Goal: Check status: Check status

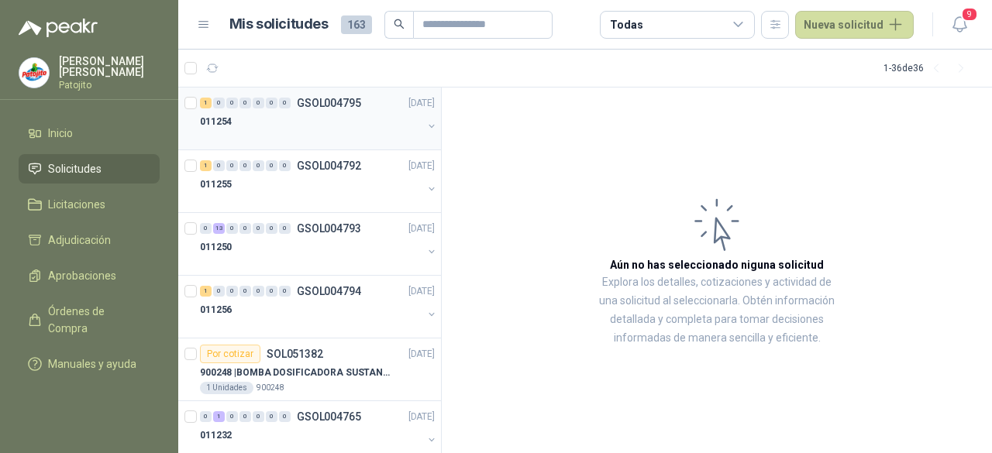
click at [319, 126] on div "011254" at bounding box center [311, 121] width 222 height 19
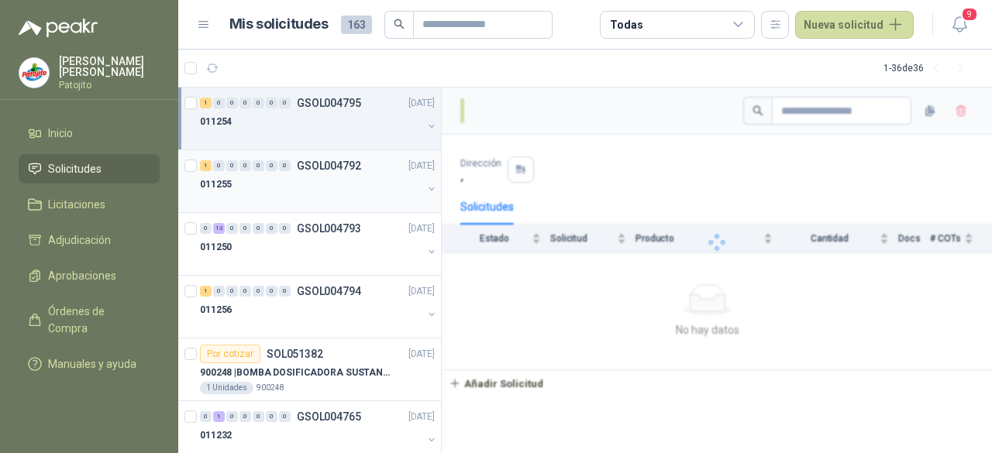
click at [318, 188] on div "011255" at bounding box center [311, 184] width 222 height 19
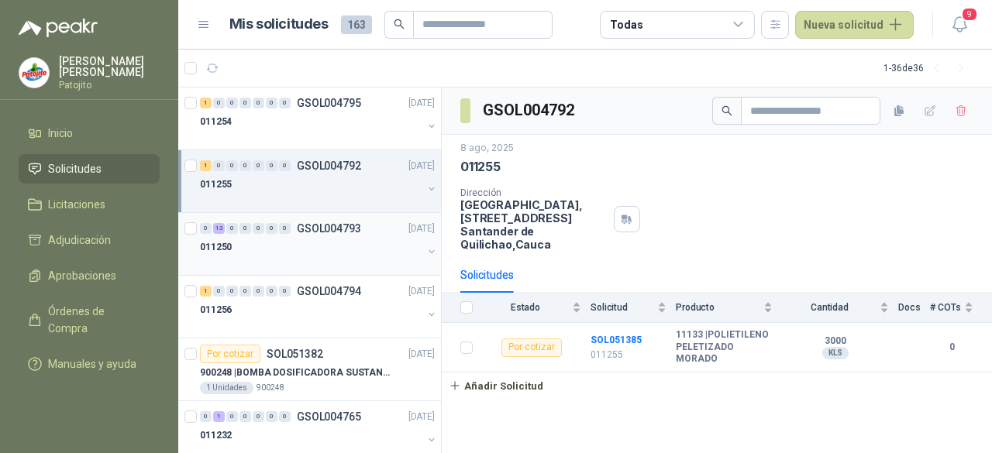
click at [318, 263] on div at bounding box center [311, 263] width 222 height 12
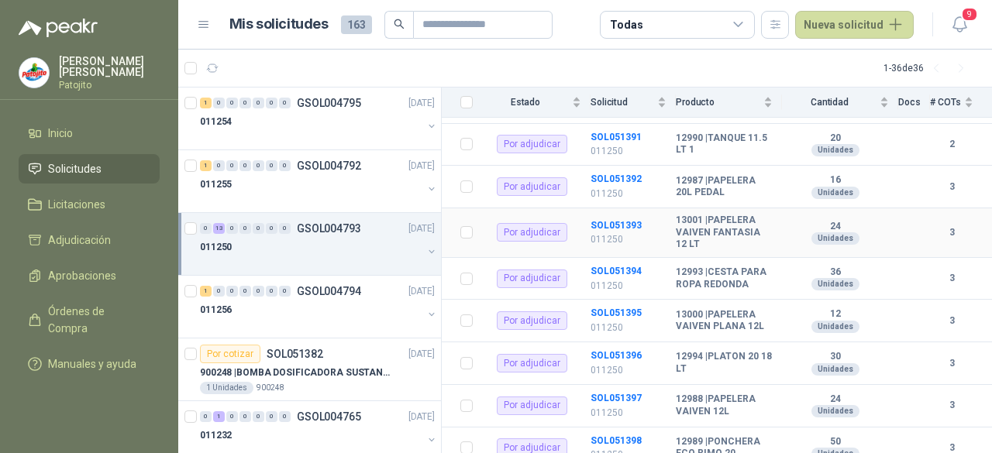
scroll to position [462, 0]
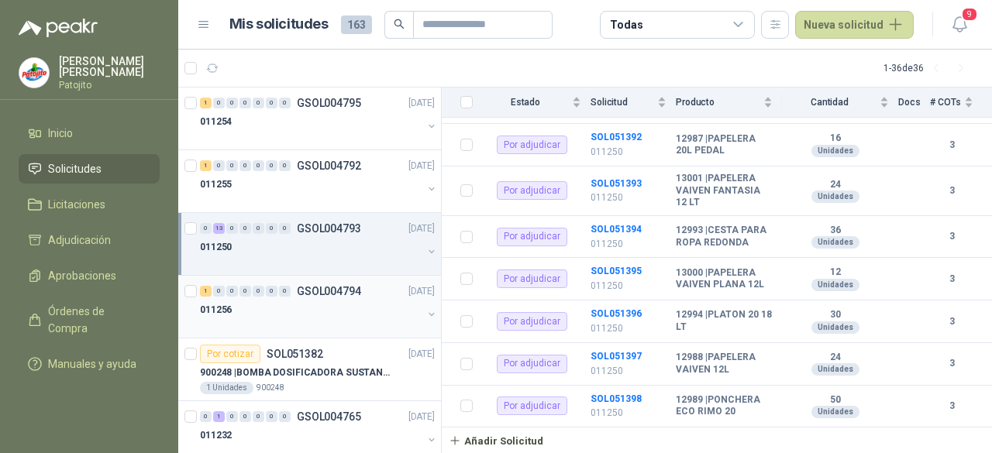
click at [295, 298] on div "1 0 0 0 0 0 0 GSOL004794 [DATE]" at bounding box center [319, 291] width 238 height 19
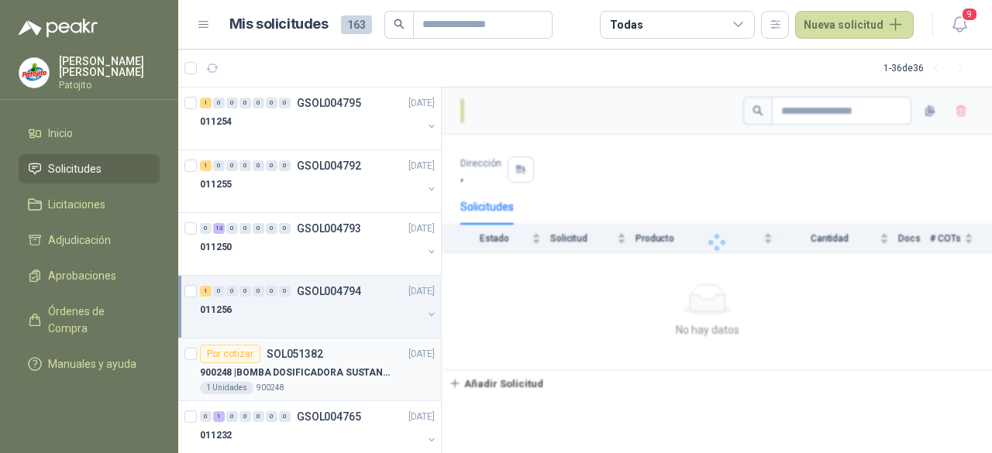
click at [294, 373] on p "900248 | BOMBA DOSIFICADORA SUSTANCIAS QUIMICAS" at bounding box center [296, 373] width 193 height 15
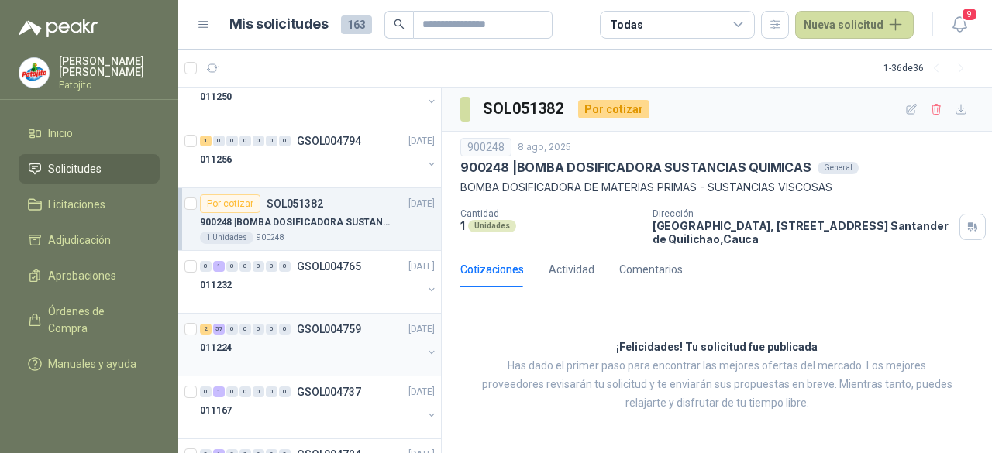
scroll to position [155, 0]
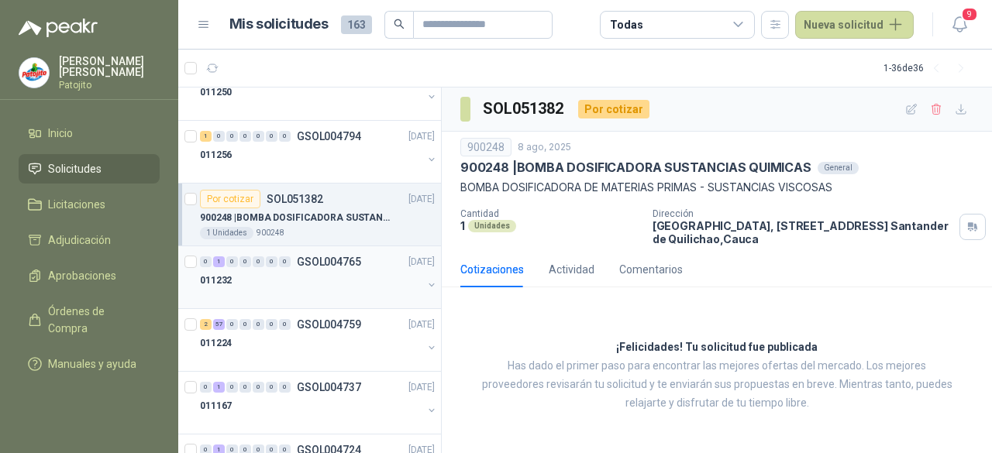
click at [309, 287] on div "011232" at bounding box center [311, 280] width 222 height 19
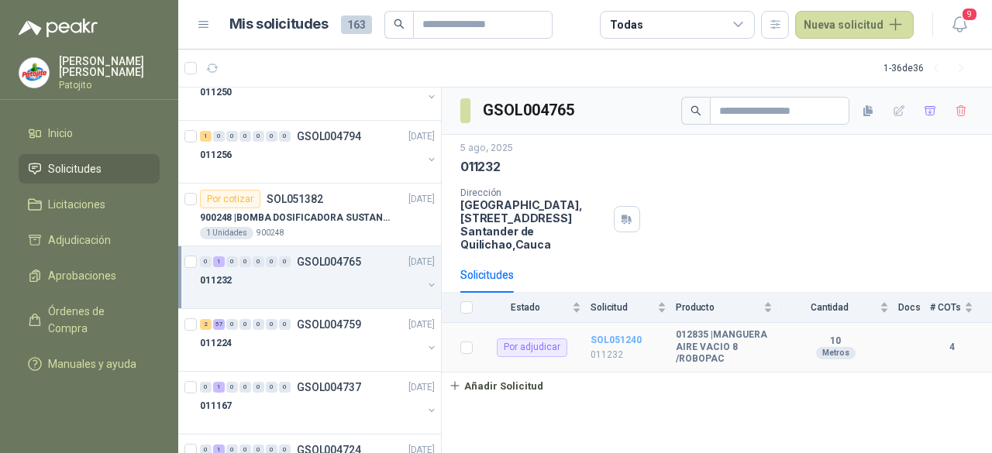
click at [620, 342] on b "SOL051240" at bounding box center [616, 340] width 51 height 11
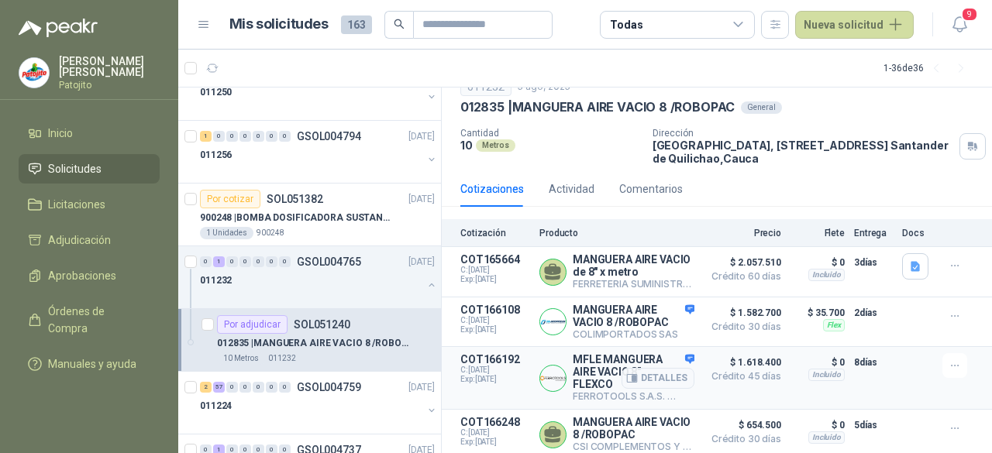
scroll to position [69, 0]
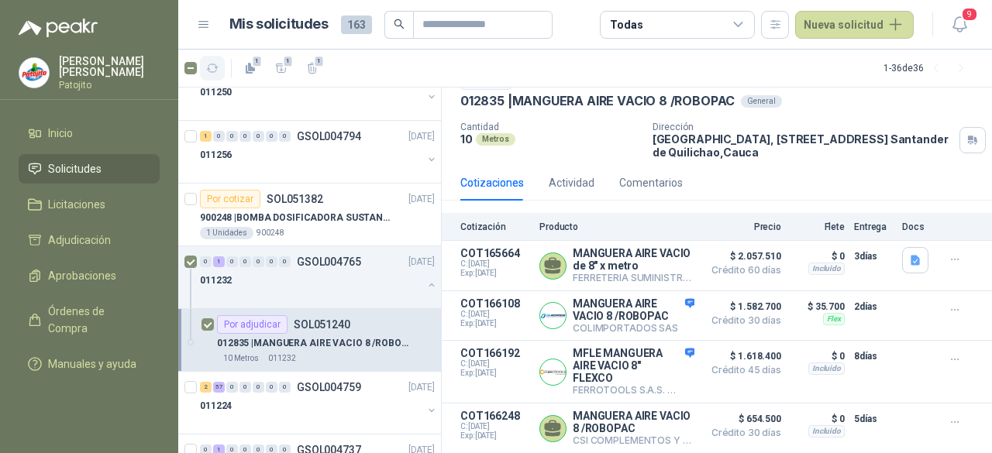
click at [212, 69] on icon "button" at bounding box center [212, 68] width 13 height 13
click at [664, 176] on div "Comentarios" at bounding box center [651, 182] width 64 height 17
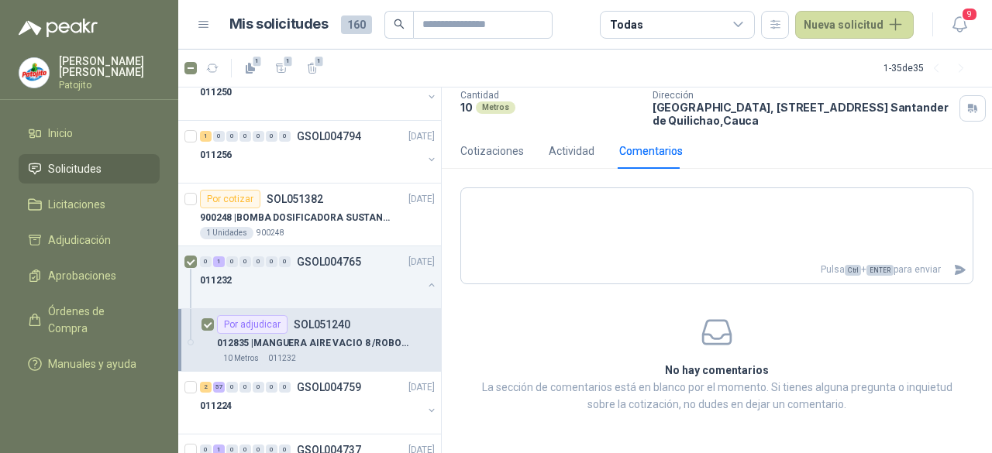
scroll to position [99, 0]
click at [574, 148] on div "Actividad" at bounding box center [572, 150] width 46 height 17
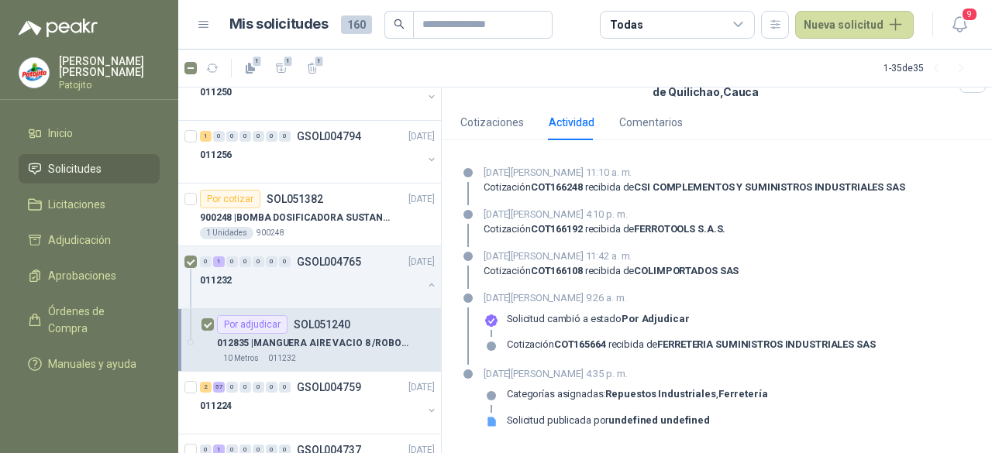
scroll to position [0, 0]
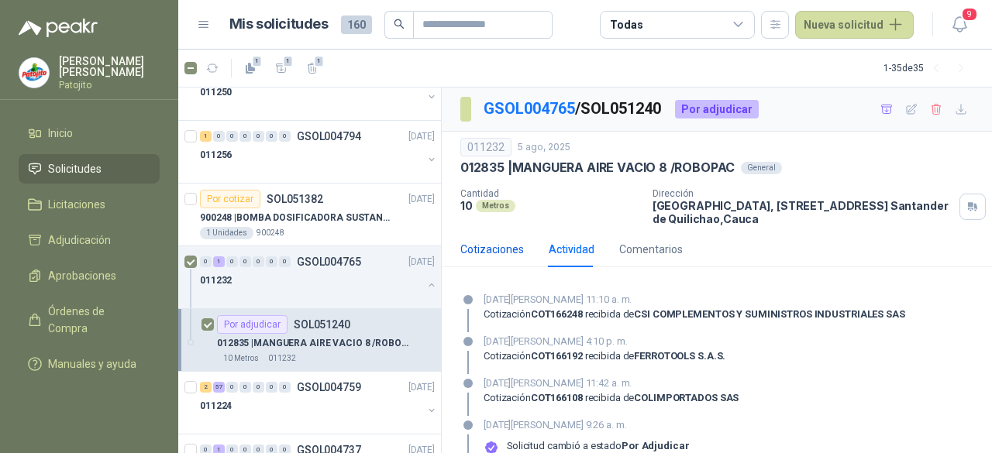
click at [485, 242] on div "Cotizaciones" at bounding box center [492, 249] width 64 height 17
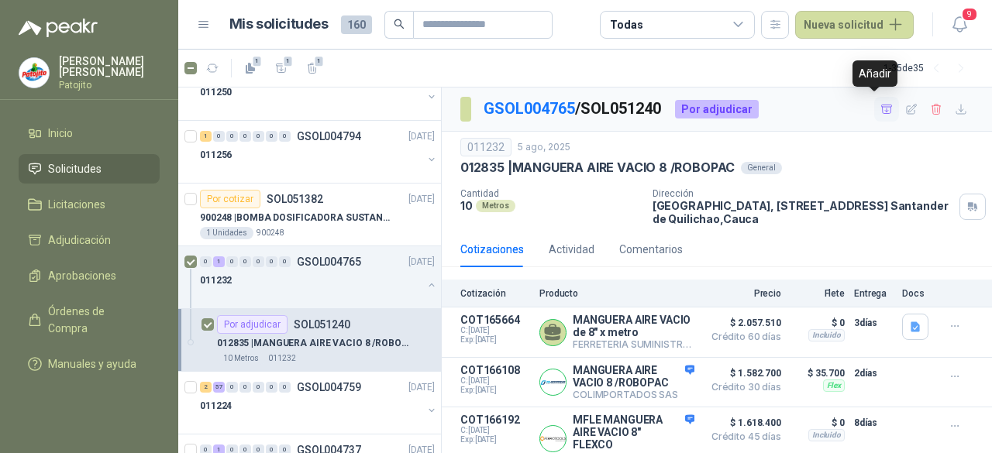
click at [881, 110] on icon "button" at bounding box center [886, 109] width 11 height 9
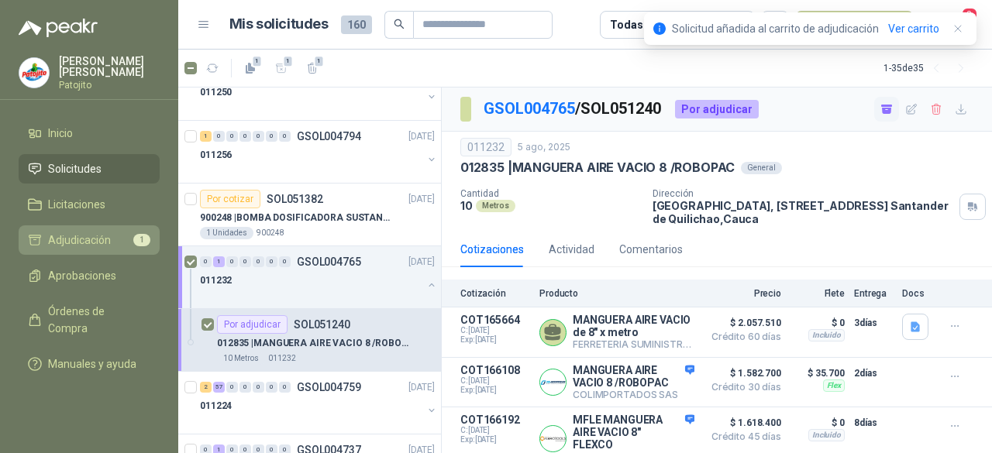
click at [92, 243] on span "Adjudicación" at bounding box center [79, 240] width 63 height 17
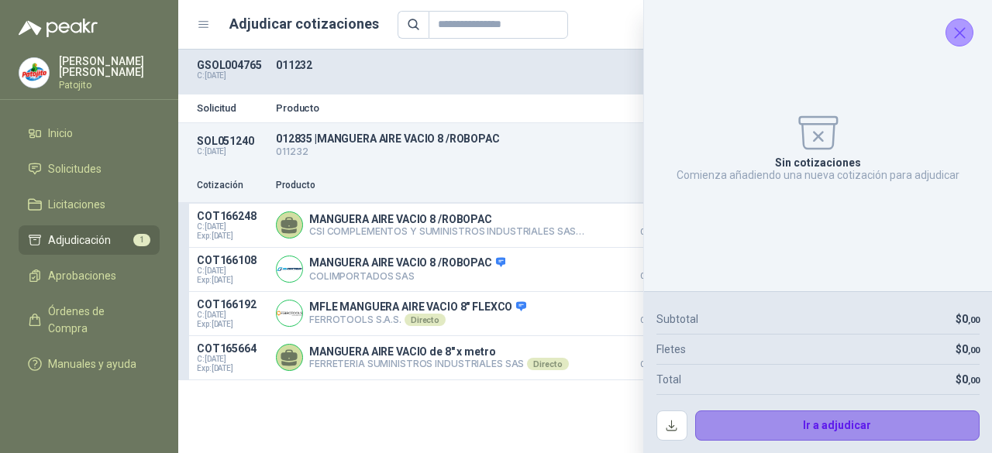
click at [815, 431] on button "Ir a adjudicar" at bounding box center [837, 426] width 285 height 31
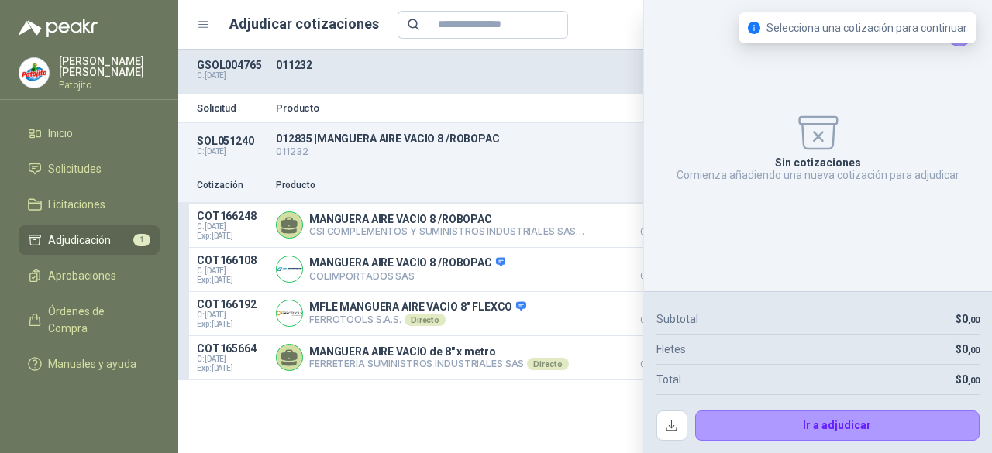
click at [695, 133] on div "Sin cotizaciones Comienza añadiendo una nueva cotización para adjudicar" at bounding box center [817, 145] width 323 height 267
drag, startPoint x: 643, startPoint y: 125, endPoint x: 667, endPoint y: 129, distance: 24.5
click at [646, 125] on div "GSOL004765 C: [DATE] 011232 Solicitud Producto Cantidad Dirección Docs SOL05124…" at bounding box center [585, 252] width 814 height 404
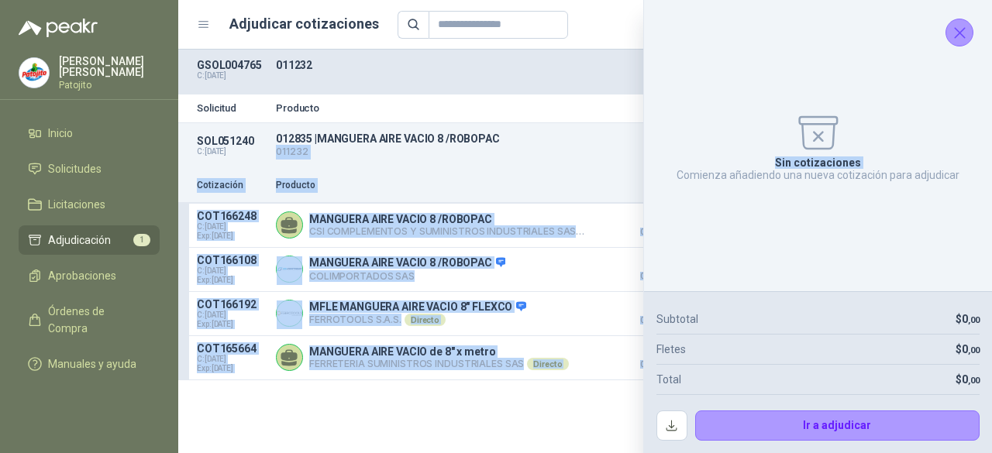
click at [958, 30] on icon "Cerrar" at bounding box center [960, 33] width 10 height 10
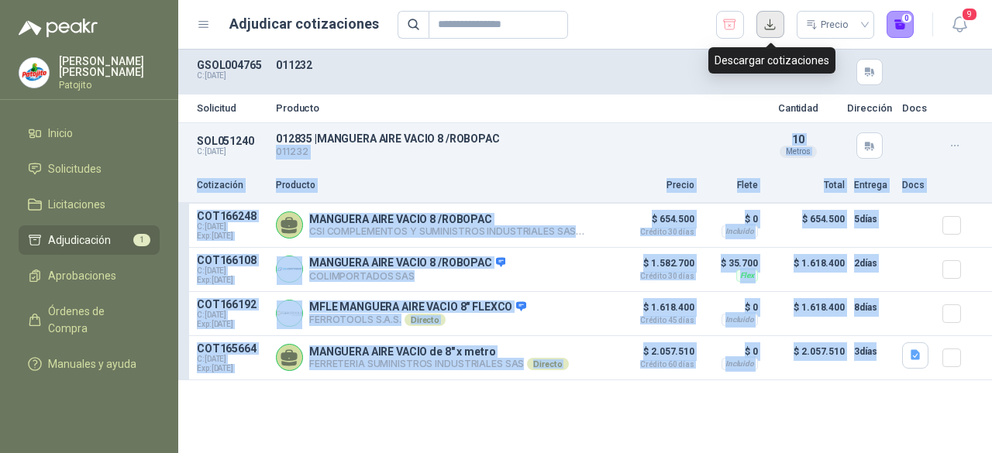
click at [767, 26] on button "button" at bounding box center [770, 25] width 28 height 28
click at [733, 22] on icon "button" at bounding box center [729, 25] width 15 height 16
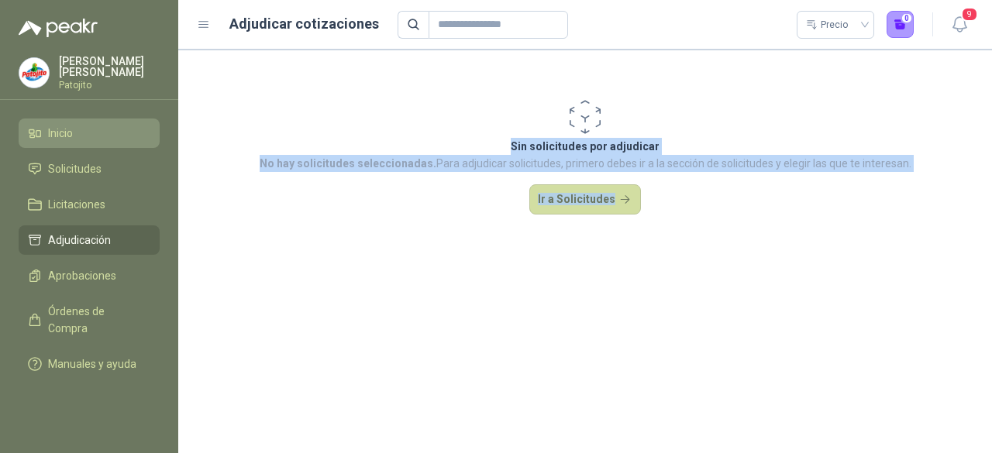
click at [82, 129] on li "Inicio" at bounding box center [89, 133] width 122 height 17
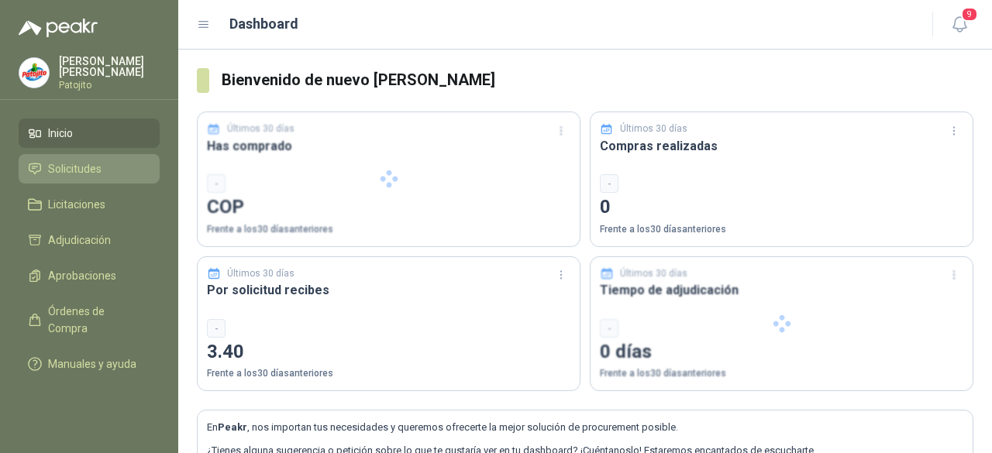
click at [85, 167] on span "Solicitudes" at bounding box center [74, 168] width 53 height 17
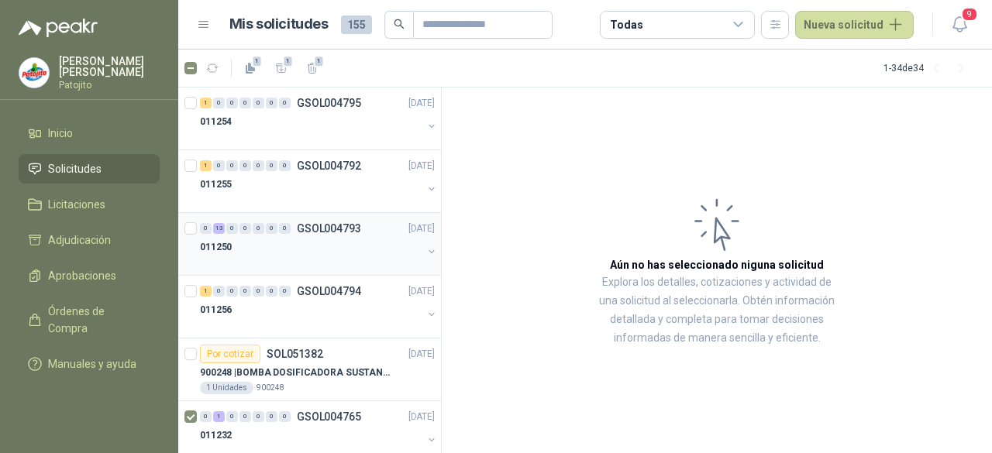
click at [295, 236] on div "0 13 0 0 0 0 0 GSOL004793 [DATE]" at bounding box center [319, 228] width 238 height 19
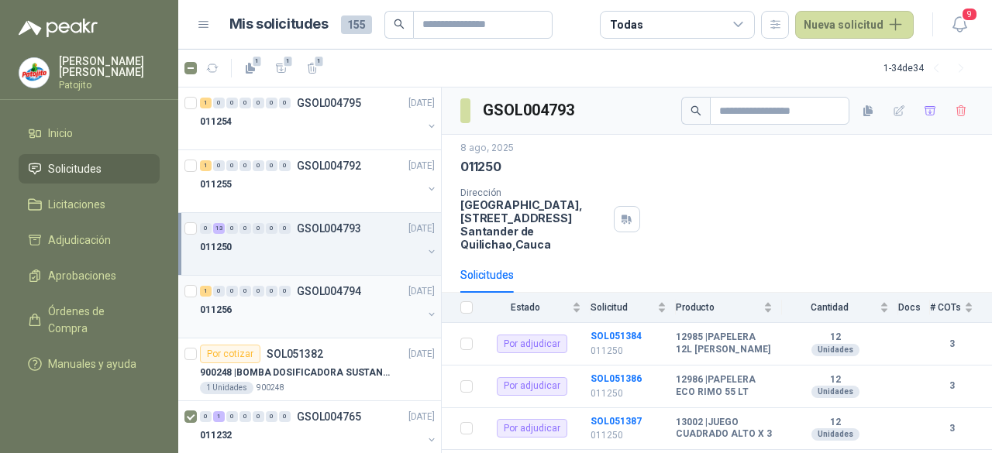
click at [317, 319] on div at bounding box center [311, 325] width 222 height 12
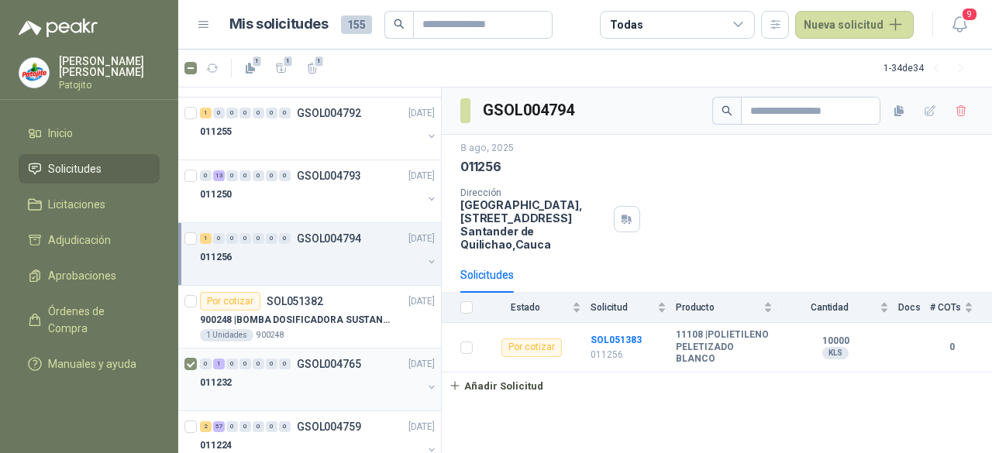
scroll to position [78, 0]
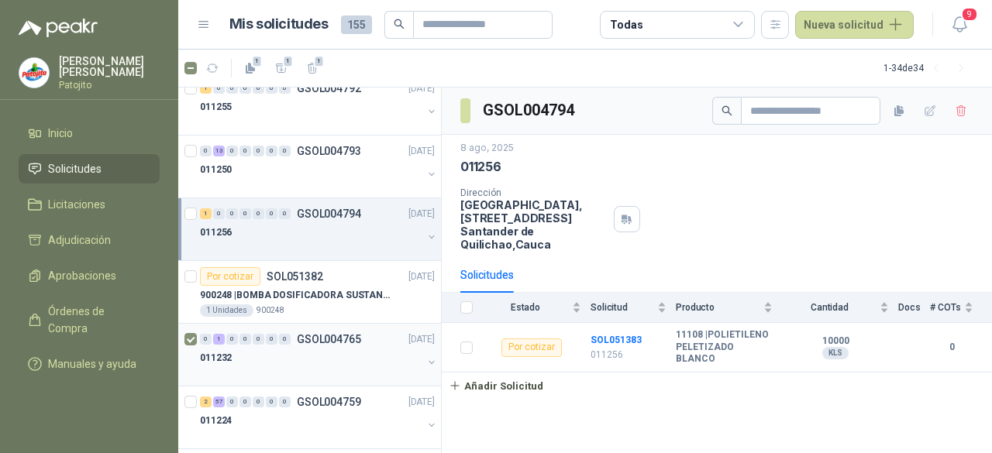
click at [308, 336] on p "GSOL004765" at bounding box center [329, 339] width 64 height 11
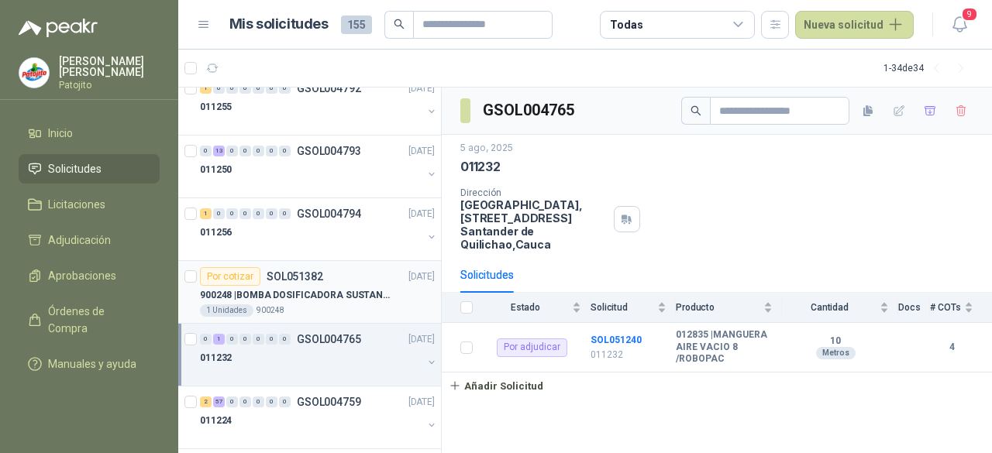
click at [313, 286] on div "900248 | BOMBA DOSIFICADORA SUSTANCIAS QUIMICAS" at bounding box center [317, 295] width 235 height 19
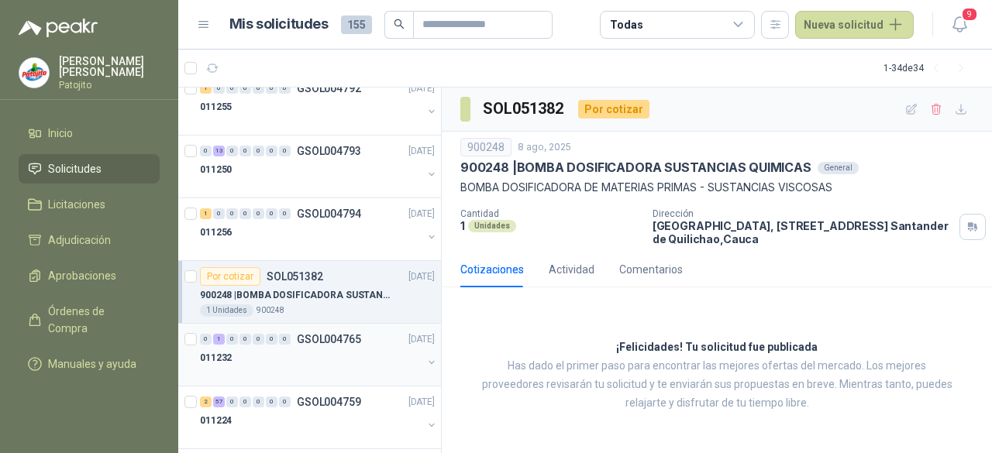
click at [267, 339] on div "0" at bounding box center [272, 339] width 12 height 11
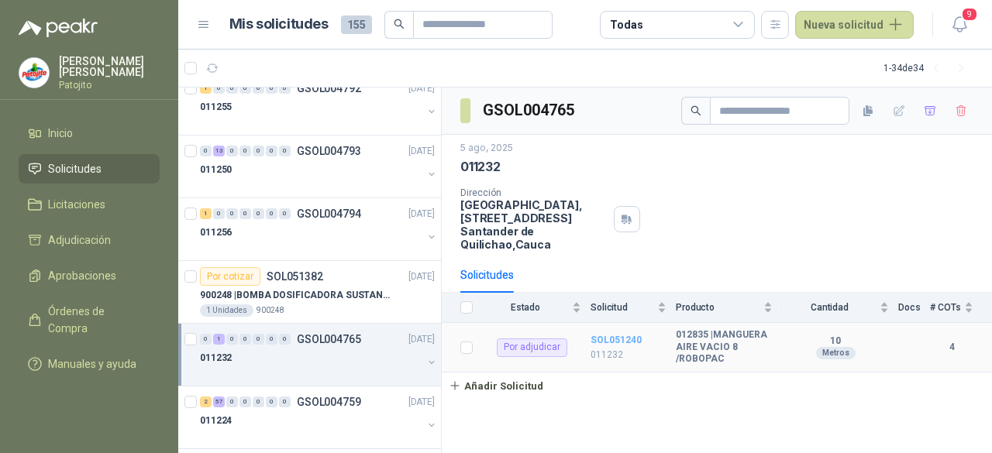
click at [608, 343] on b "SOL051240" at bounding box center [616, 340] width 51 height 11
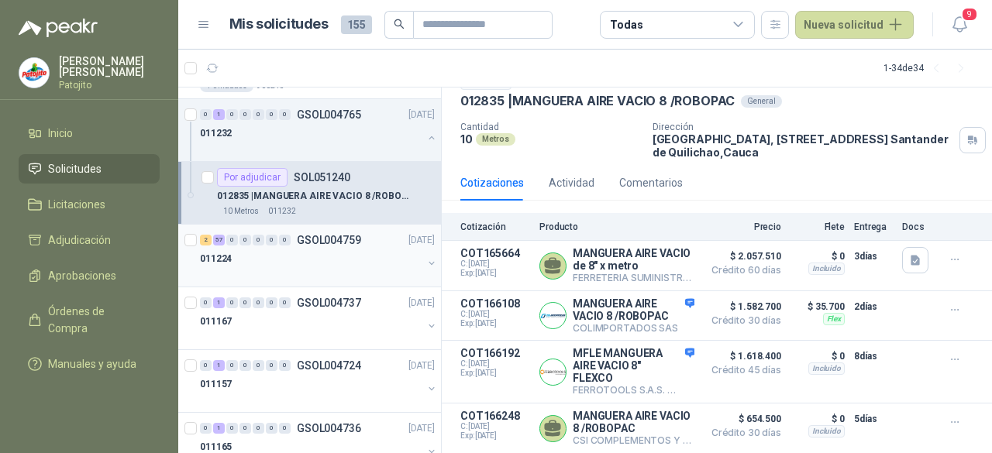
scroll to position [310, 0]
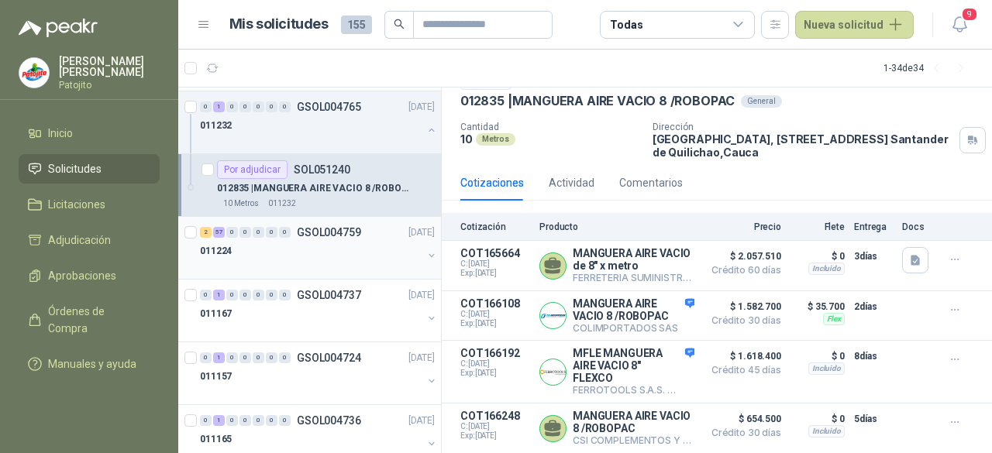
click at [271, 247] on div "011224" at bounding box center [311, 251] width 222 height 19
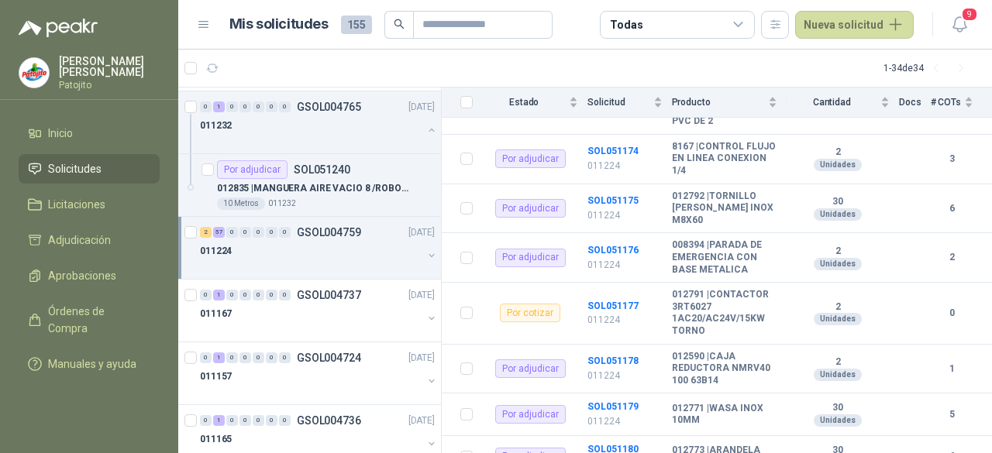
scroll to position [1318, 0]
click at [313, 296] on p "GSOL004737" at bounding box center [329, 295] width 64 height 11
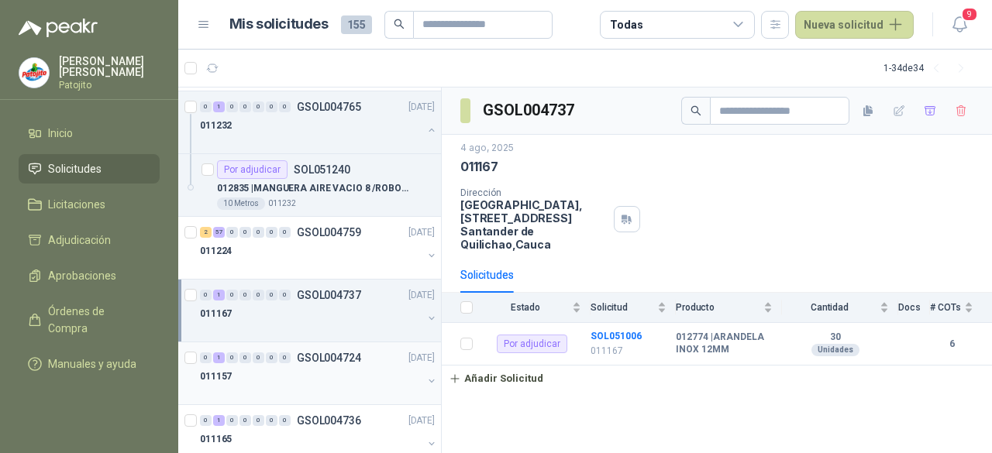
click at [260, 367] on div "011157" at bounding box center [311, 376] width 222 height 19
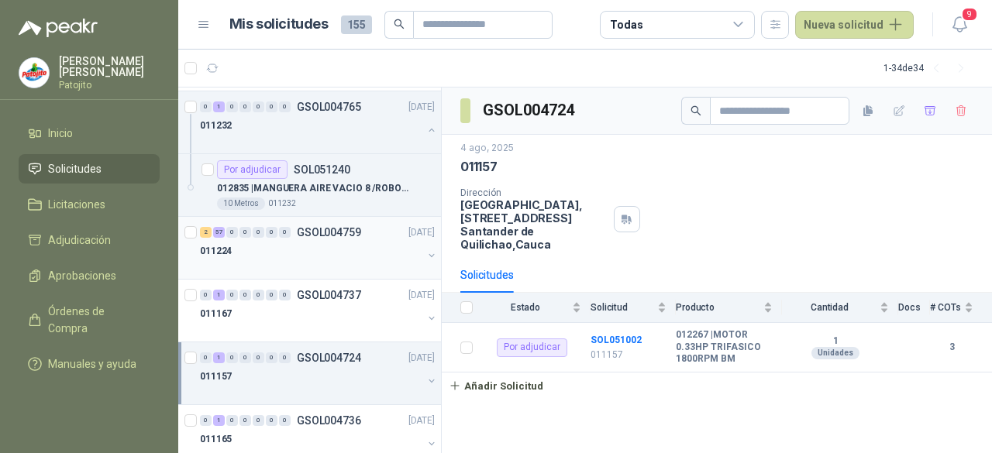
click at [254, 274] on div "2 57 0 0 0 0 0 GSOL004759 [DATE] 011224" at bounding box center [309, 248] width 263 height 63
click at [335, 253] on div "011224" at bounding box center [311, 251] width 222 height 19
